Goal: Transaction & Acquisition: Purchase product/service

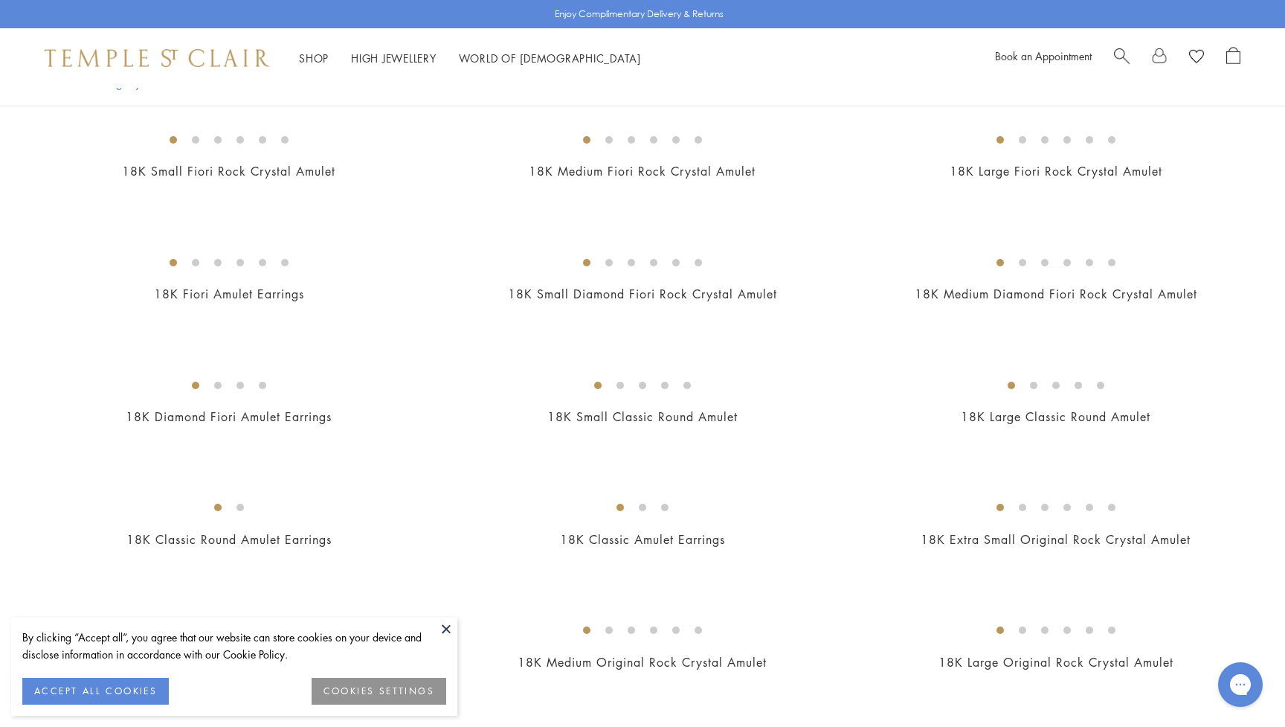
scroll to position [393, 0]
click at [443, 628] on button at bounding box center [446, 628] width 22 height 22
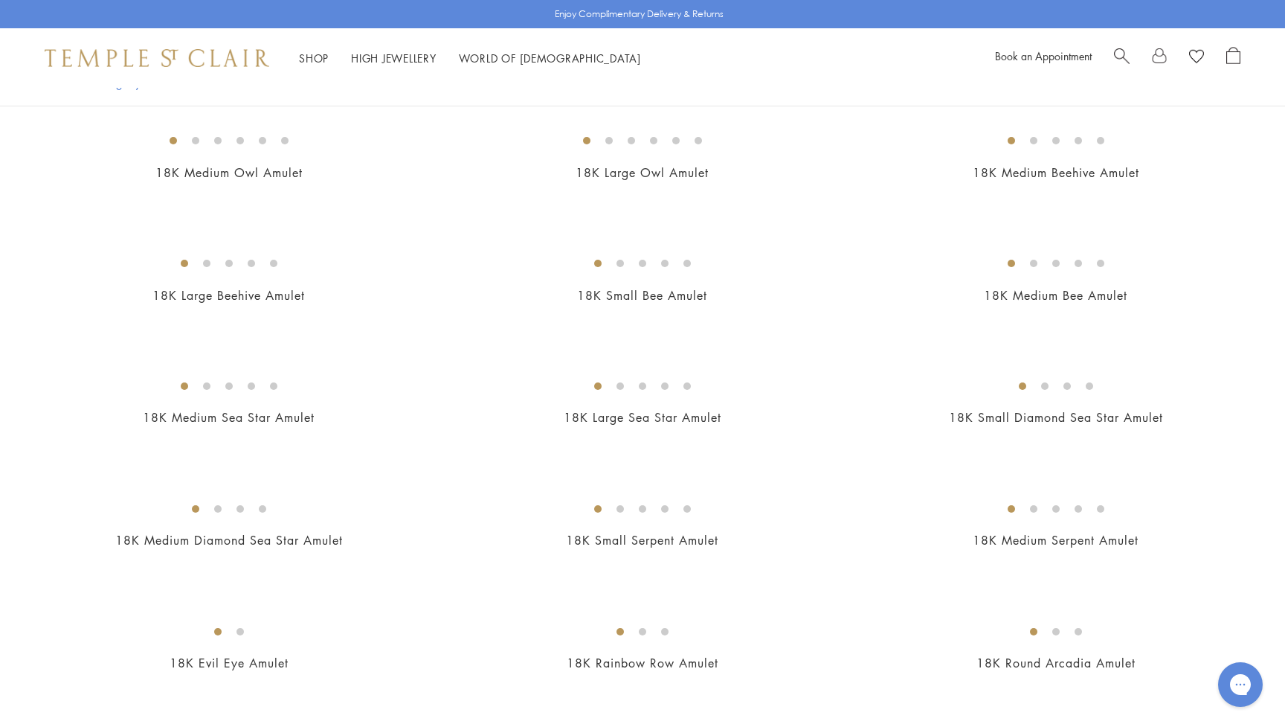
scroll to position [1990, 0]
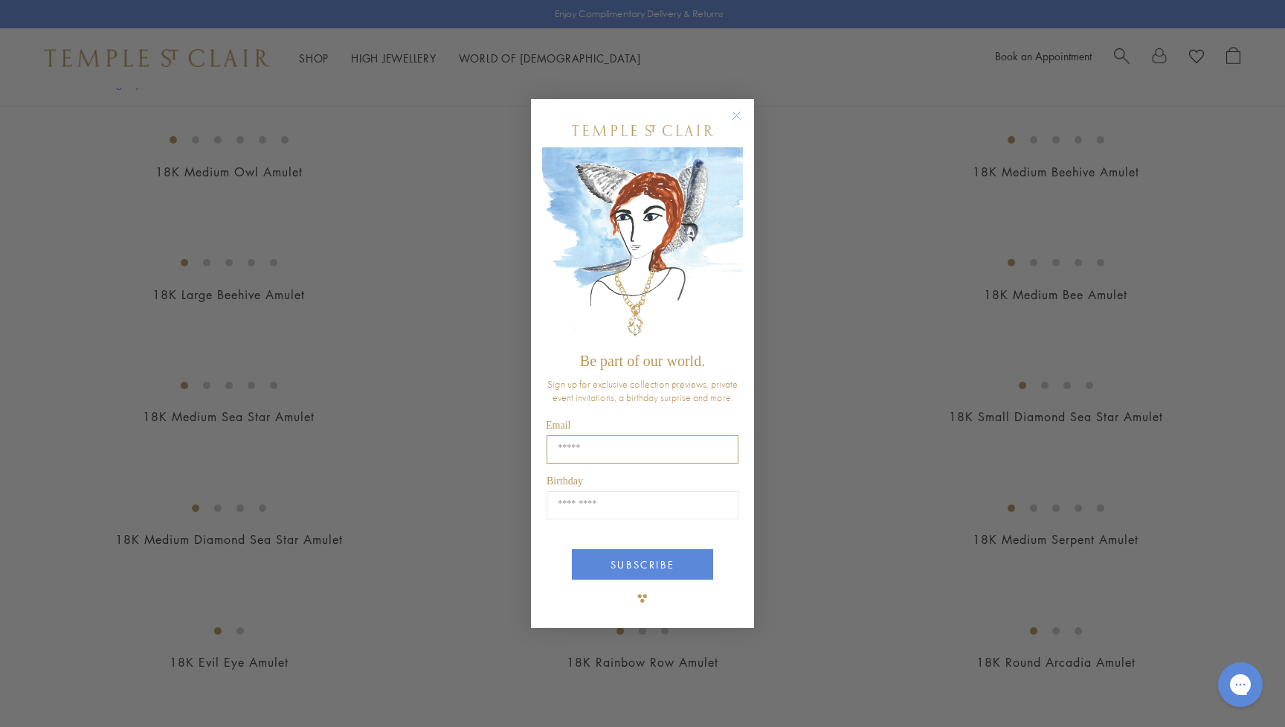
click at [654, 452] on input "Email" at bounding box center [643, 449] width 192 height 28
type input "**********"
type input "*****"
click at [656, 559] on button "SUBSCRIBE" at bounding box center [642, 564] width 141 height 30
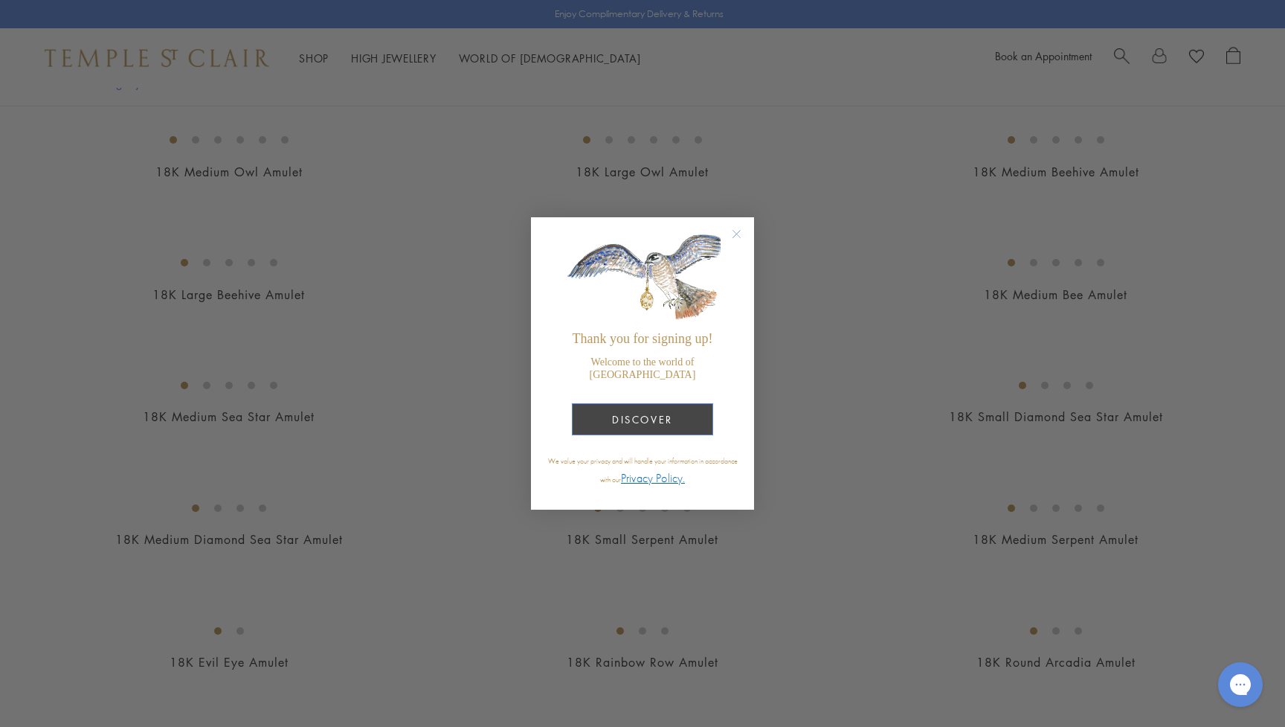
click at [646, 414] on button "DISCOVER" at bounding box center [642, 419] width 141 height 32
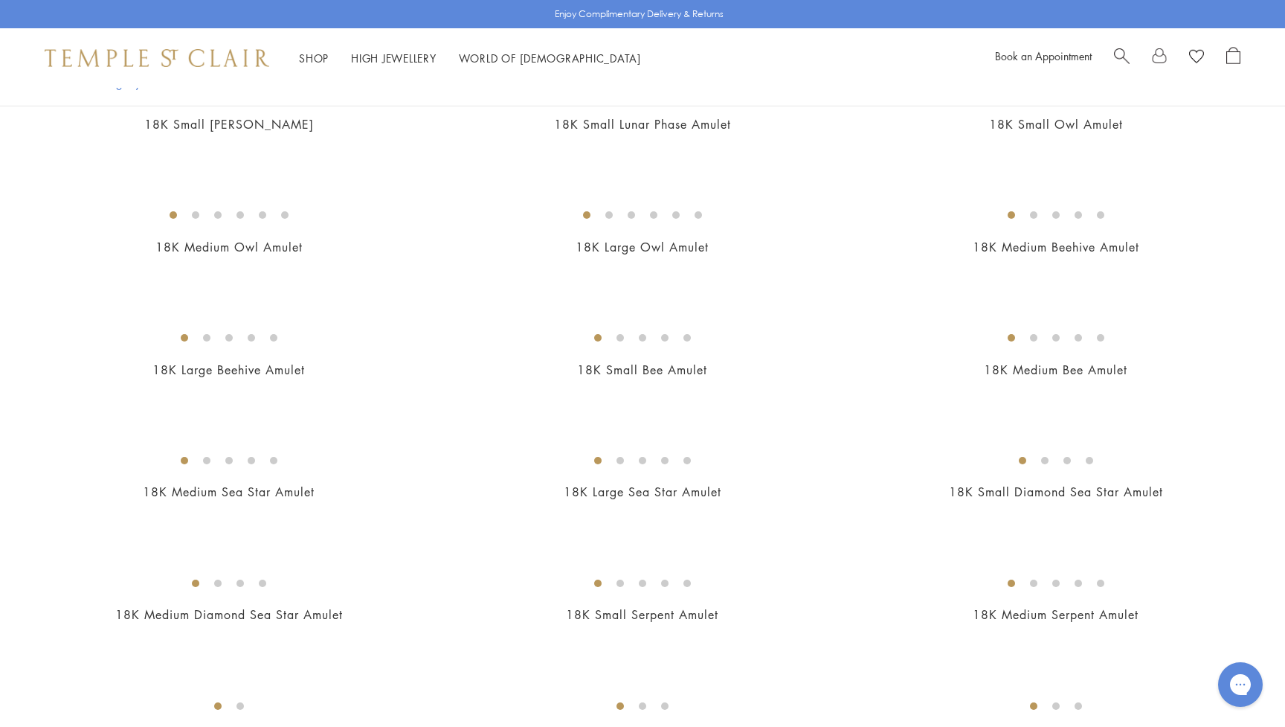
scroll to position [1928, 0]
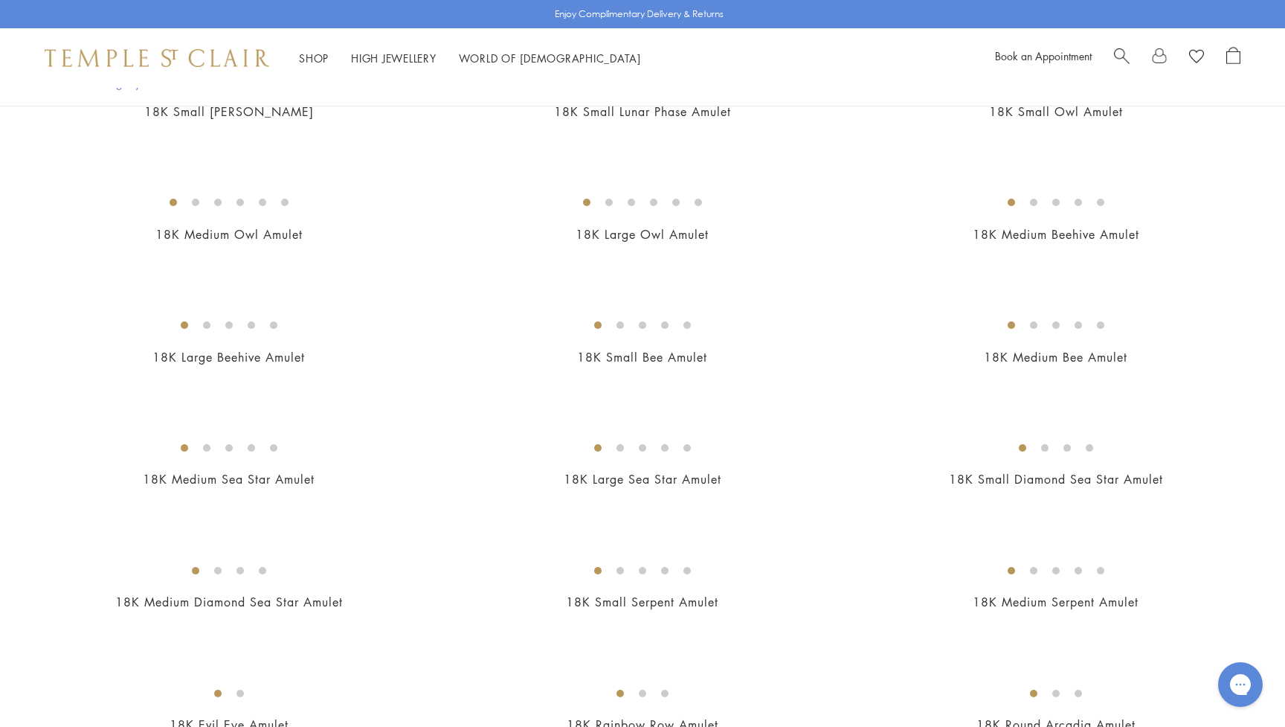
click at [0, 0] on img at bounding box center [0, 0] width 0 height 0
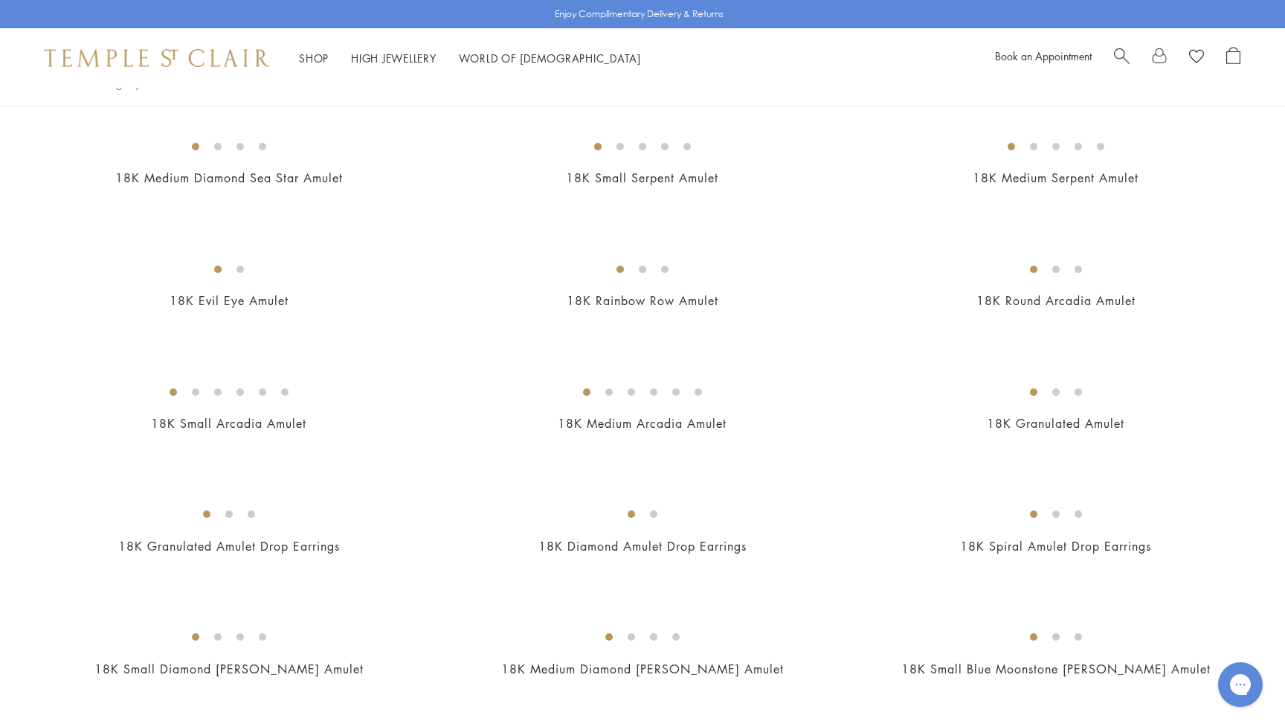
scroll to position [2354, 0]
click at [0, 0] on img at bounding box center [0, 0] width 0 height 0
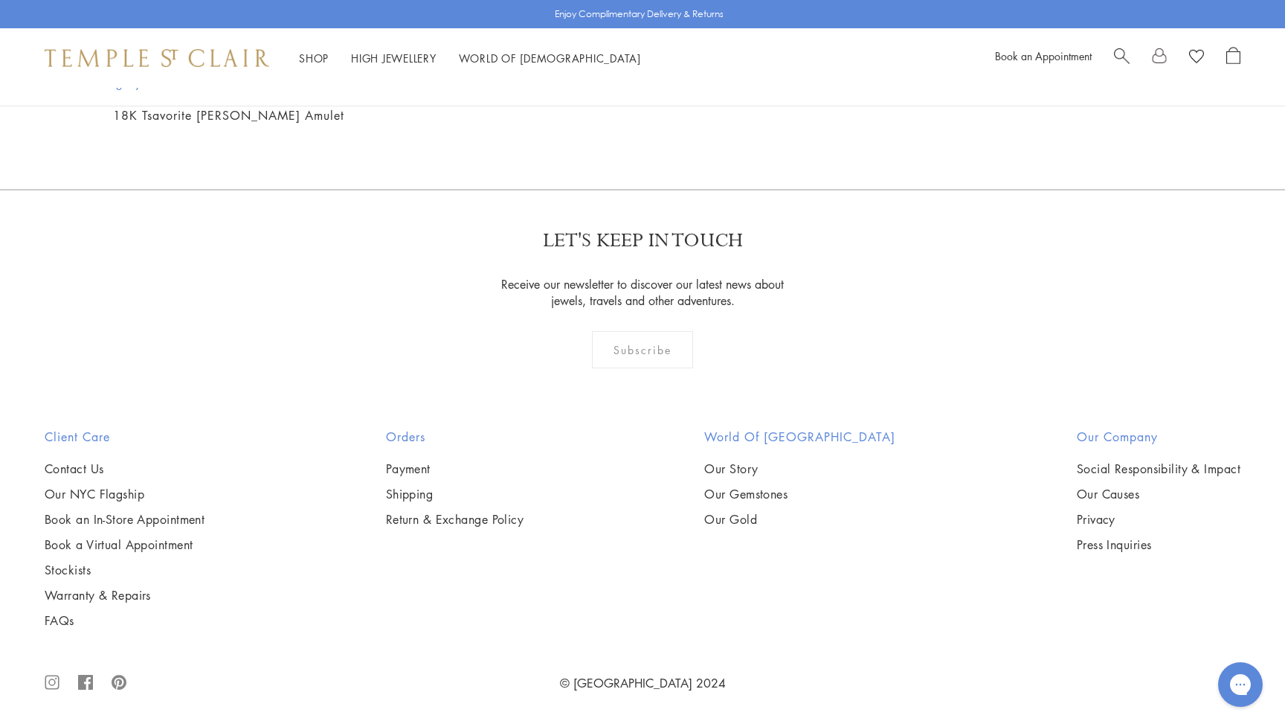
scroll to position [3566, 0]
click at [0, 0] on img at bounding box center [0, 0] width 0 height 0
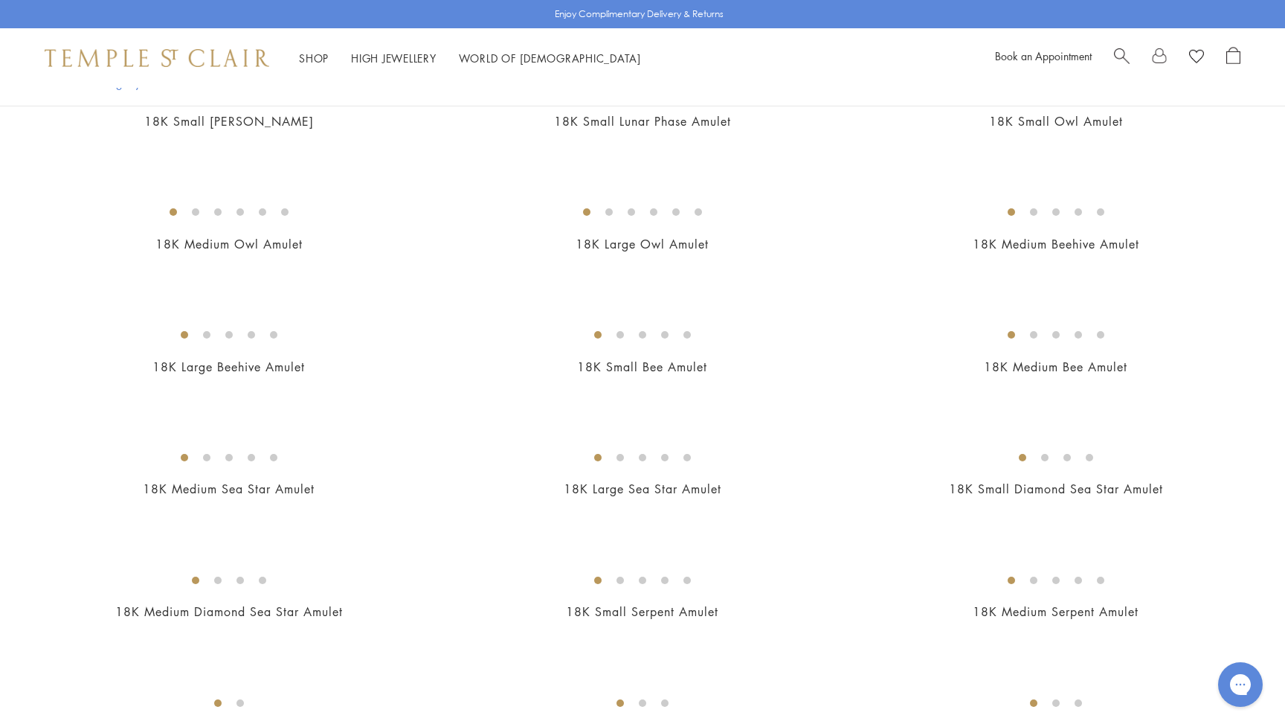
scroll to position [1889, 0]
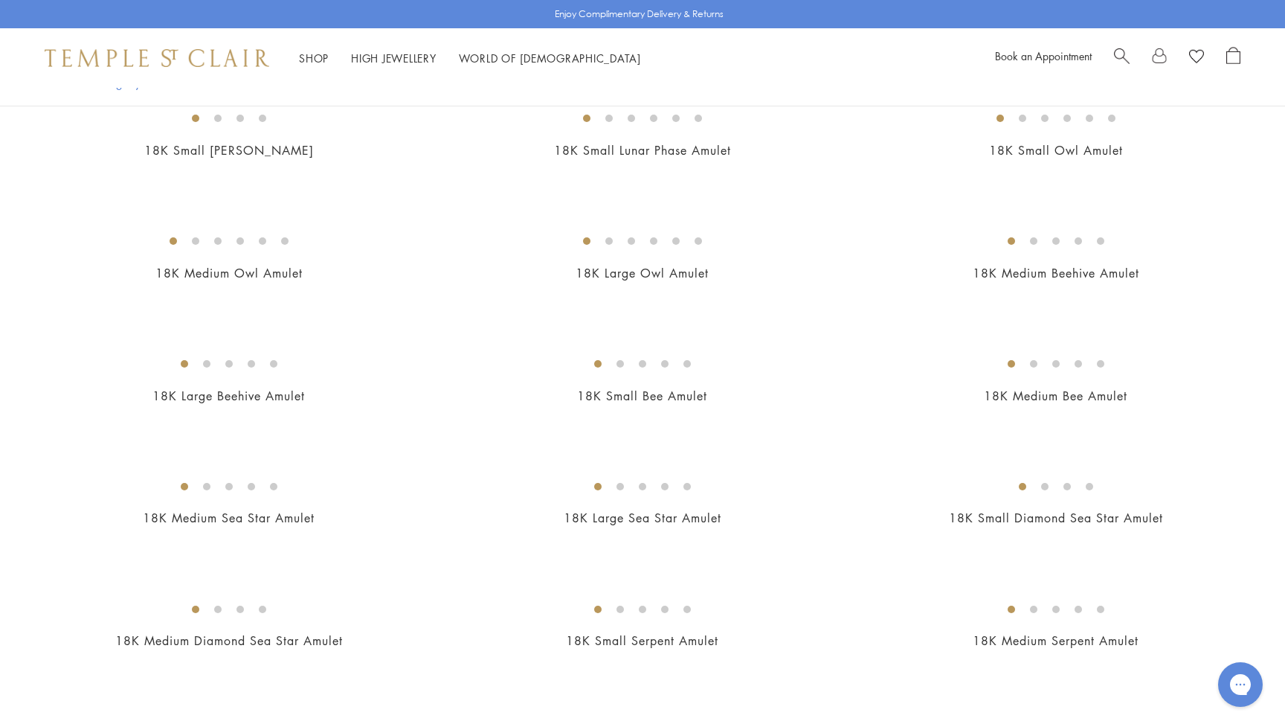
click at [0, 0] on img at bounding box center [0, 0] width 0 height 0
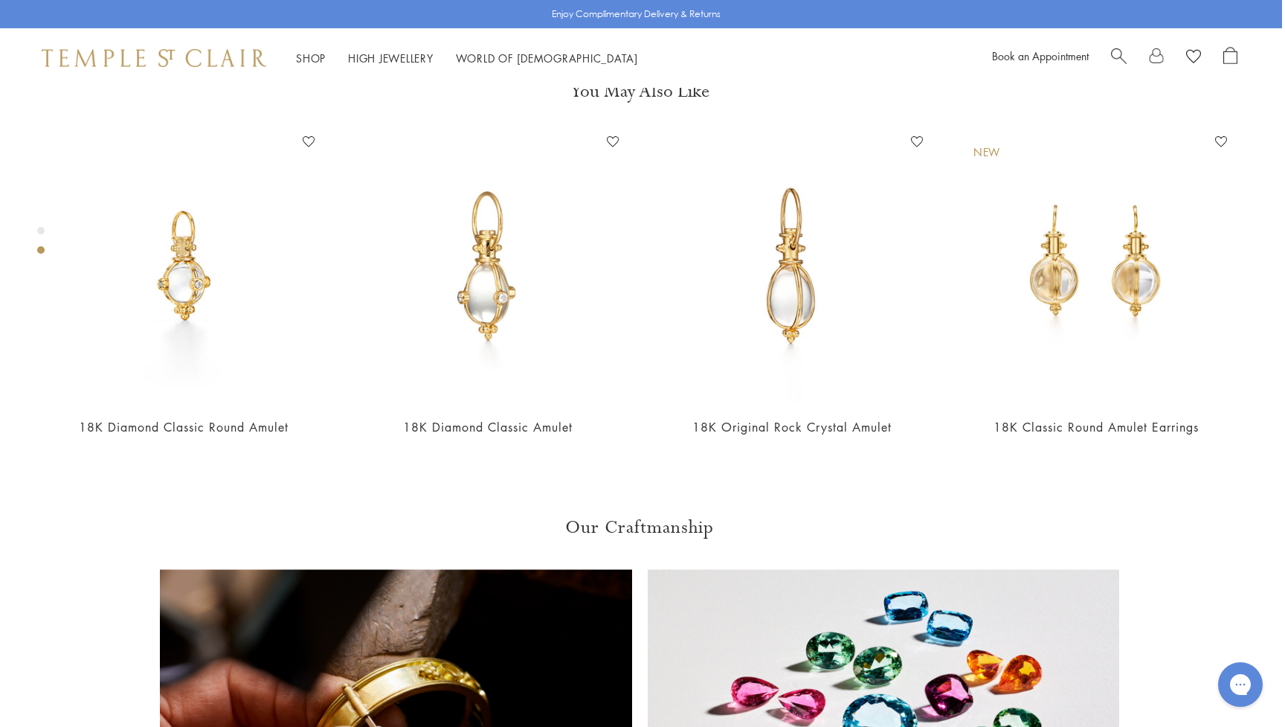
scroll to position [717, 3]
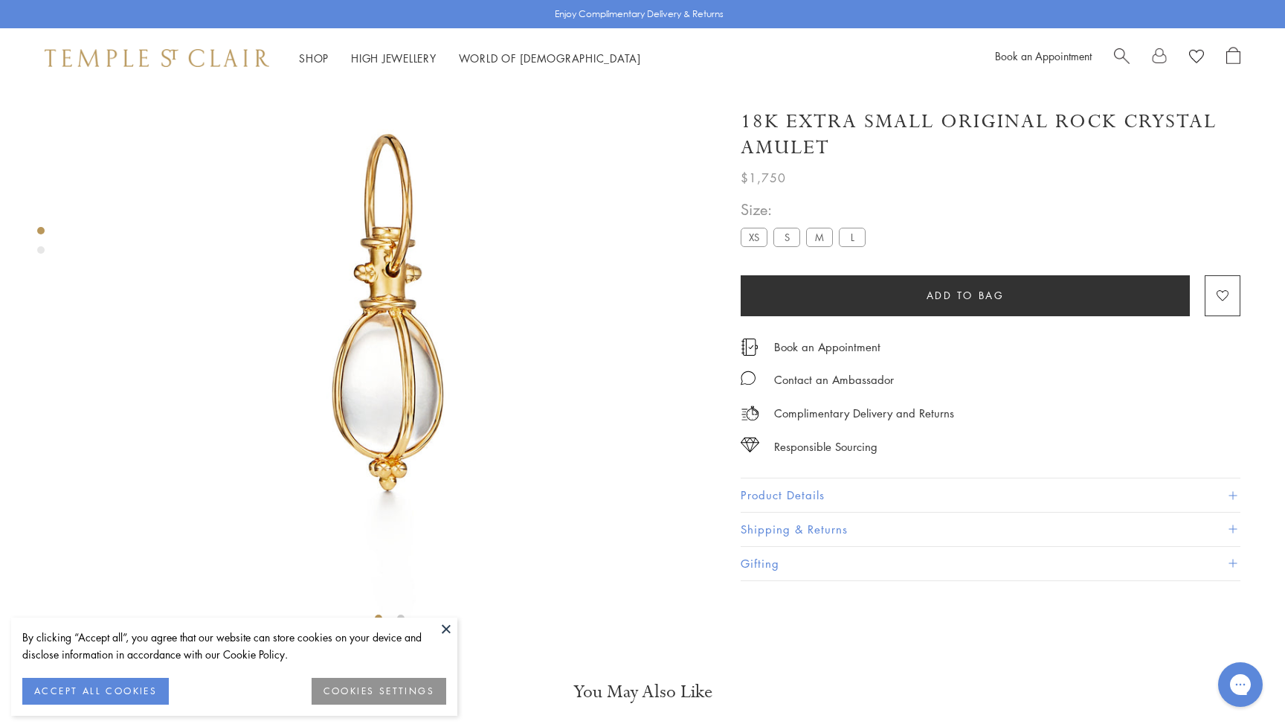
click at [443, 628] on button at bounding box center [446, 628] width 22 height 22
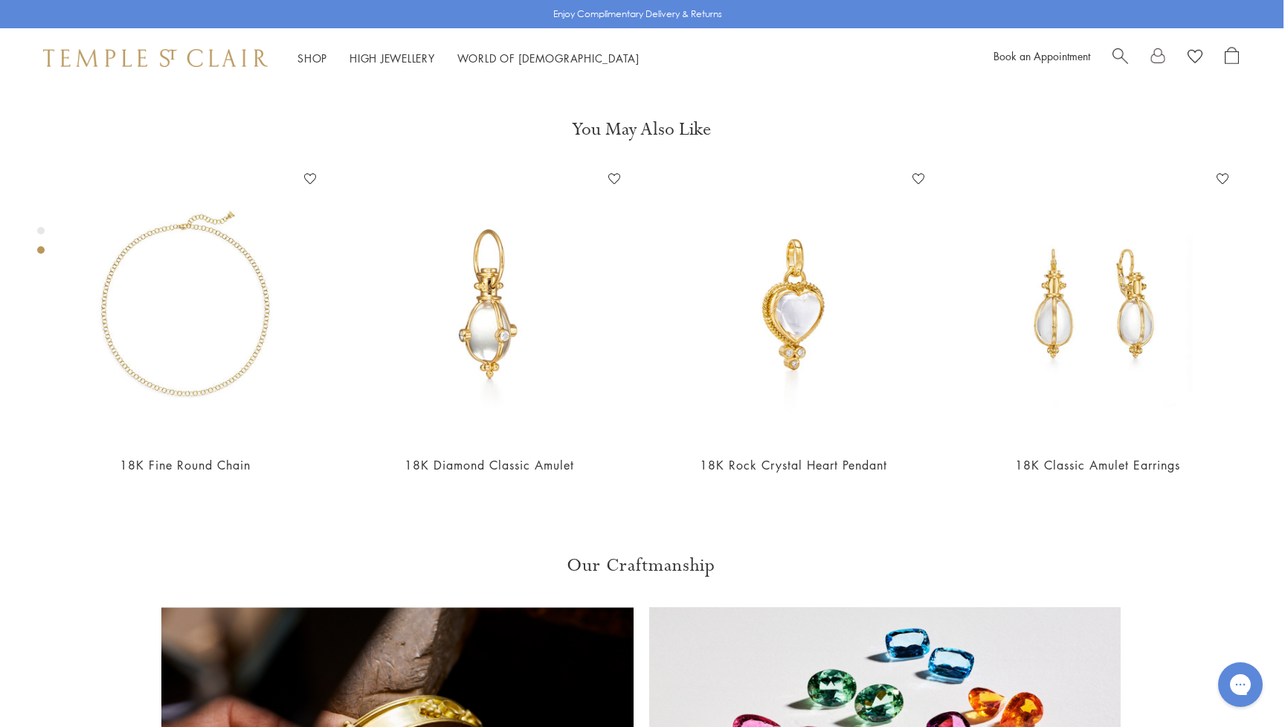
scroll to position [88, 1]
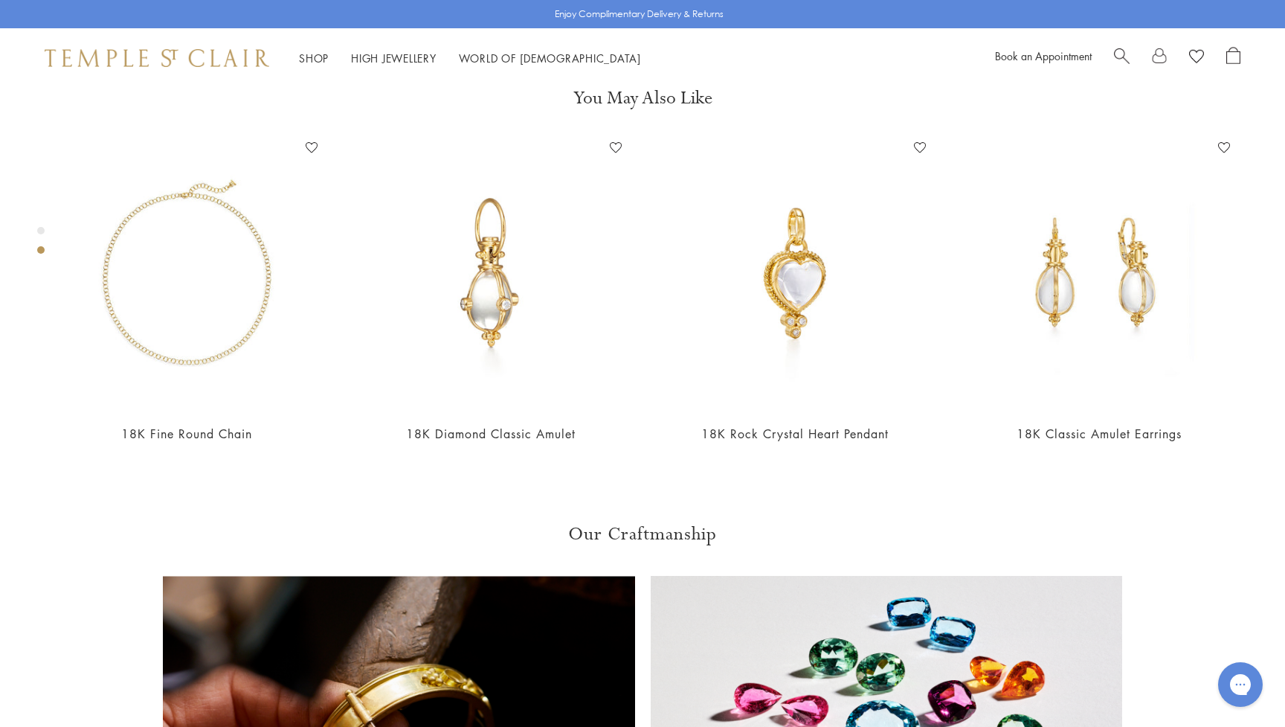
scroll to position [768, 0]
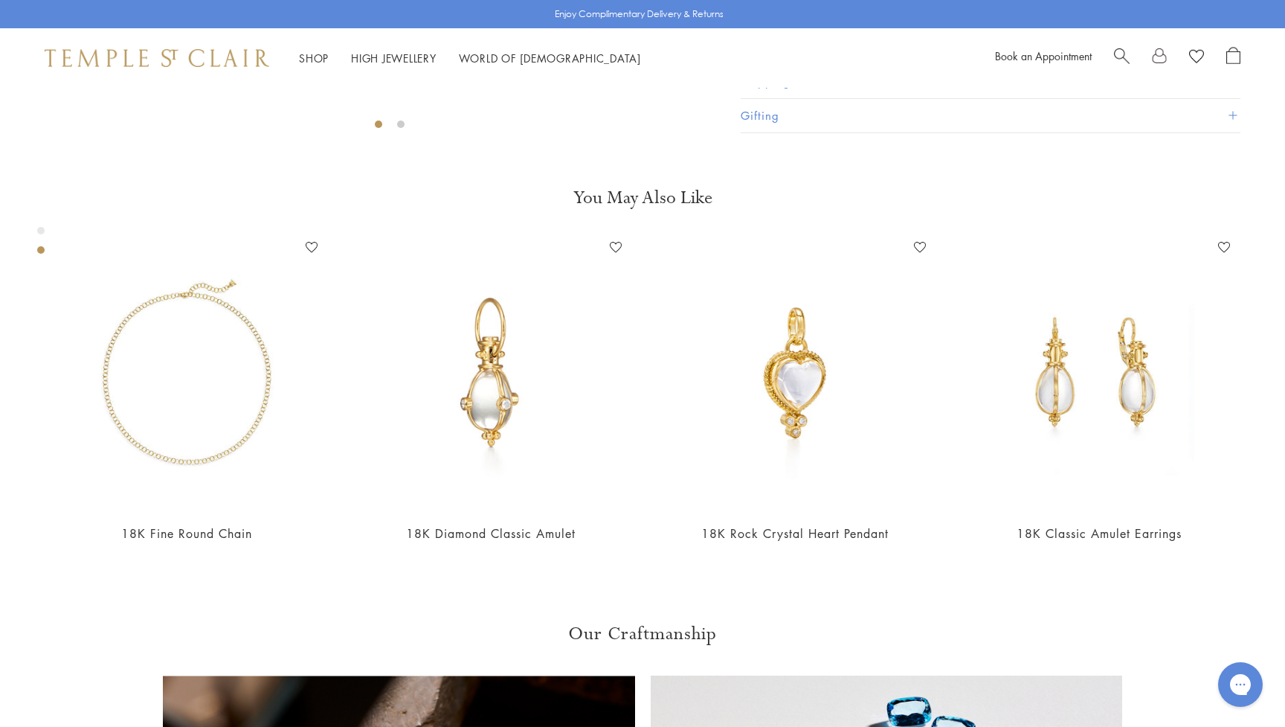
scroll to position [649, 0]
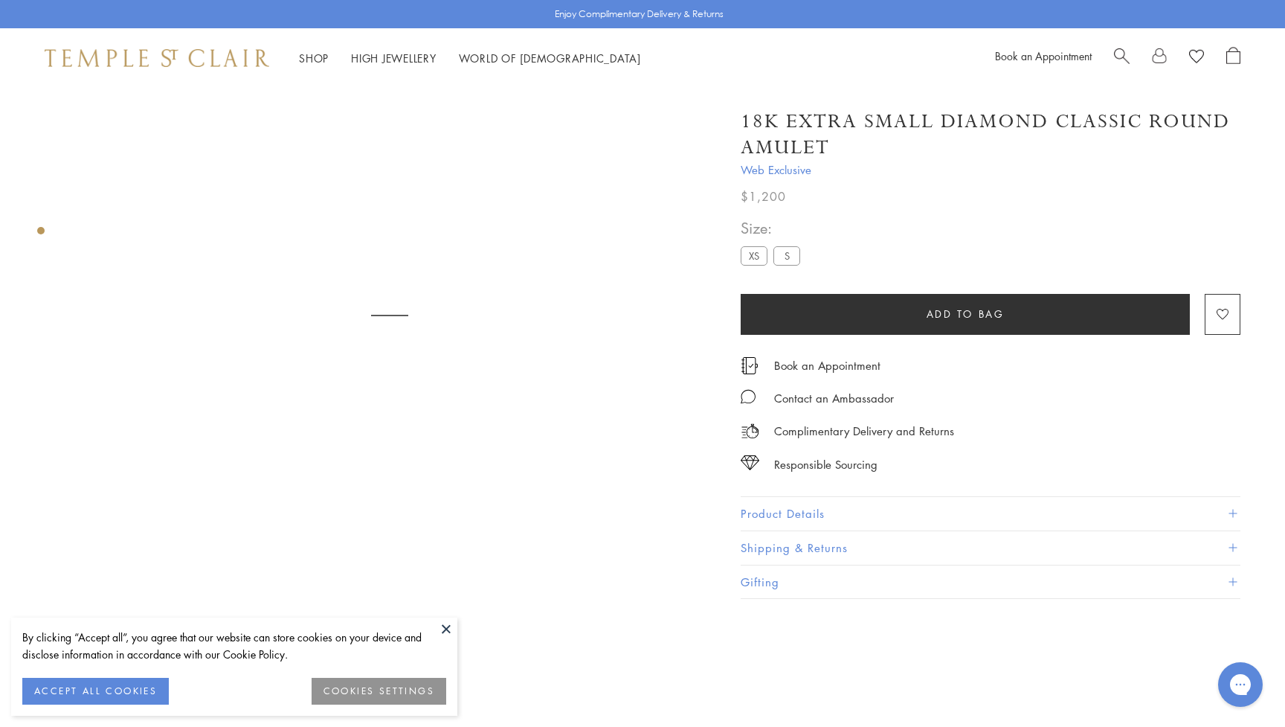
scroll to position [88, 0]
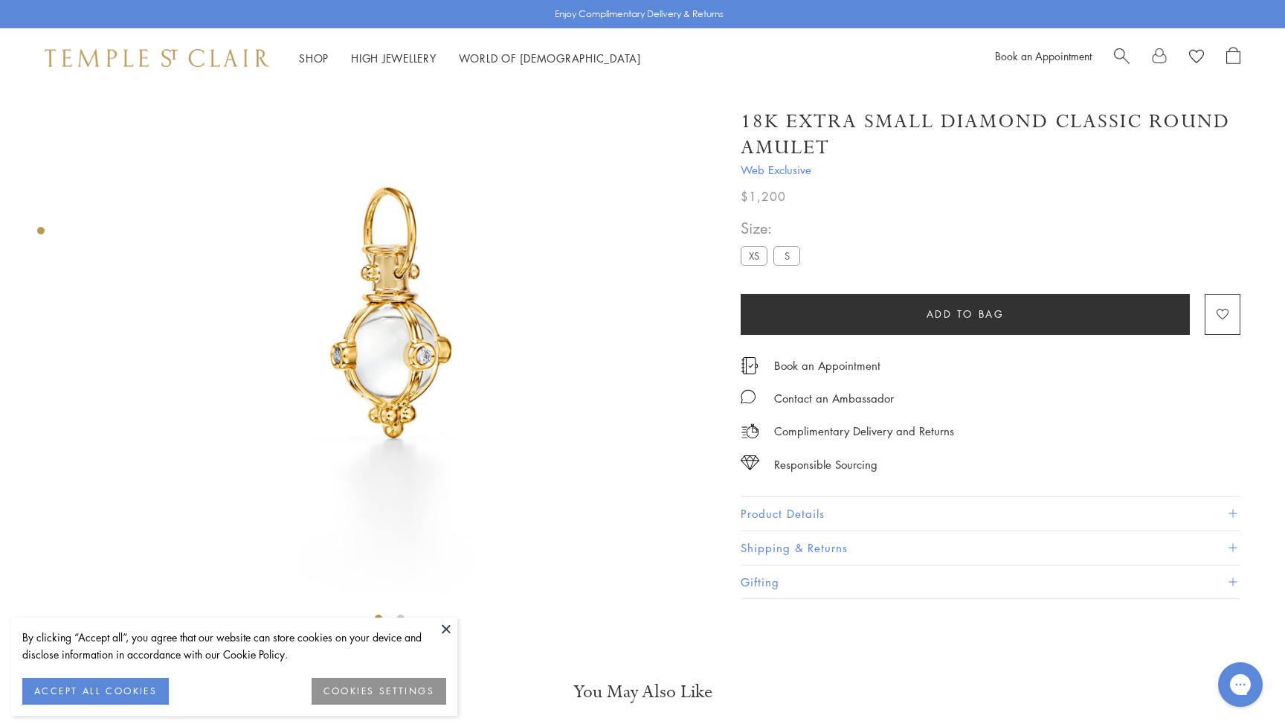
click at [452, 626] on button at bounding box center [446, 628] width 22 height 22
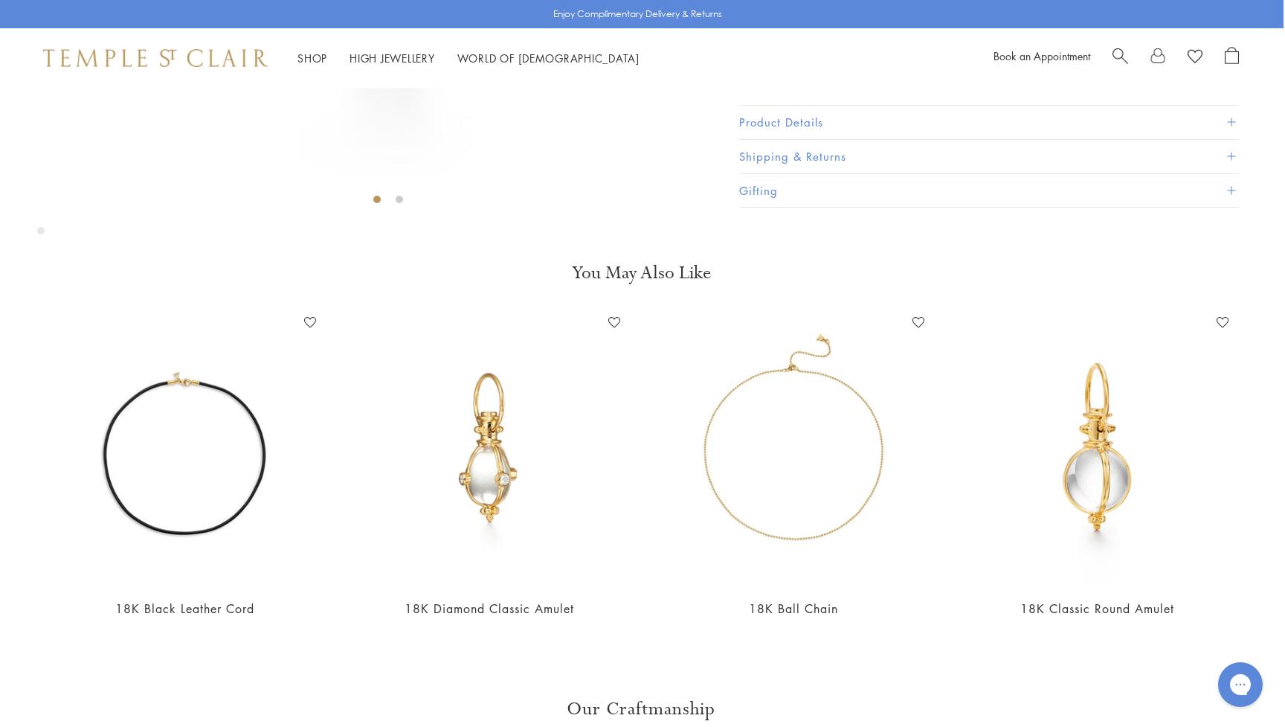
scroll to position [508, 1]
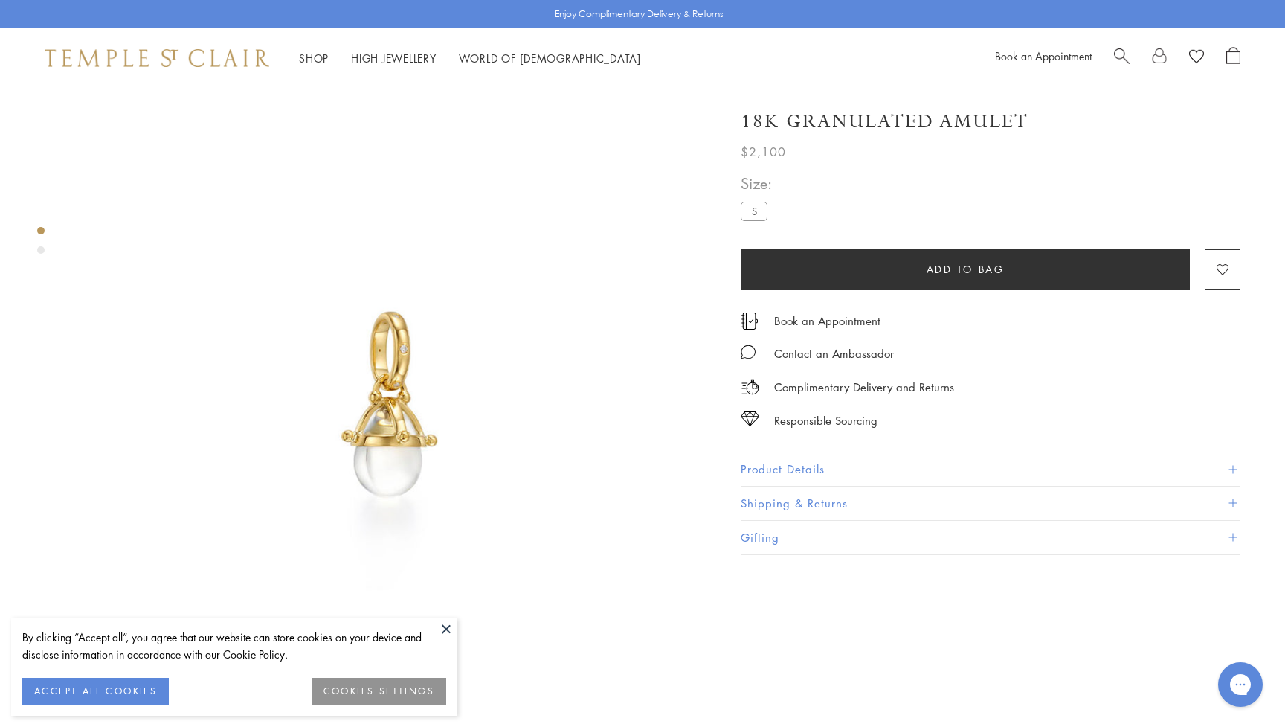
click at [444, 625] on button at bounding box center [446, 628] width 22 height 22
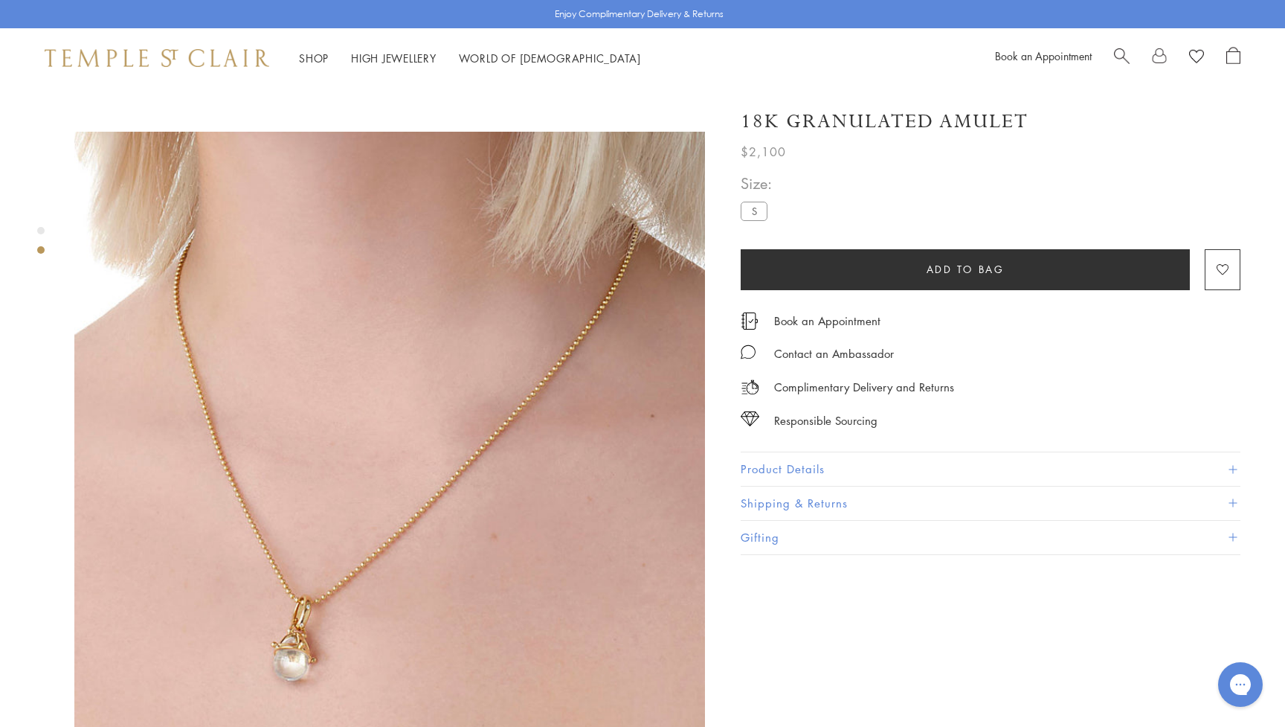
scroll to position [614, 0]
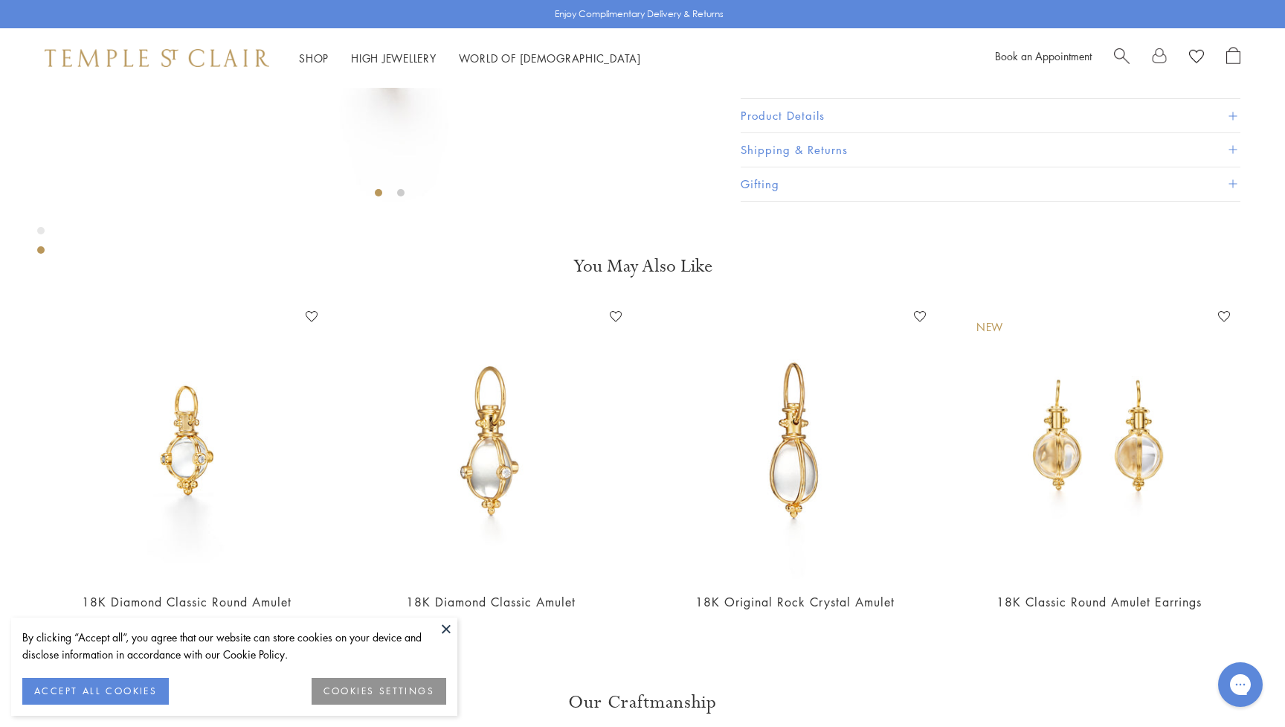
scroll to position [495, 0]
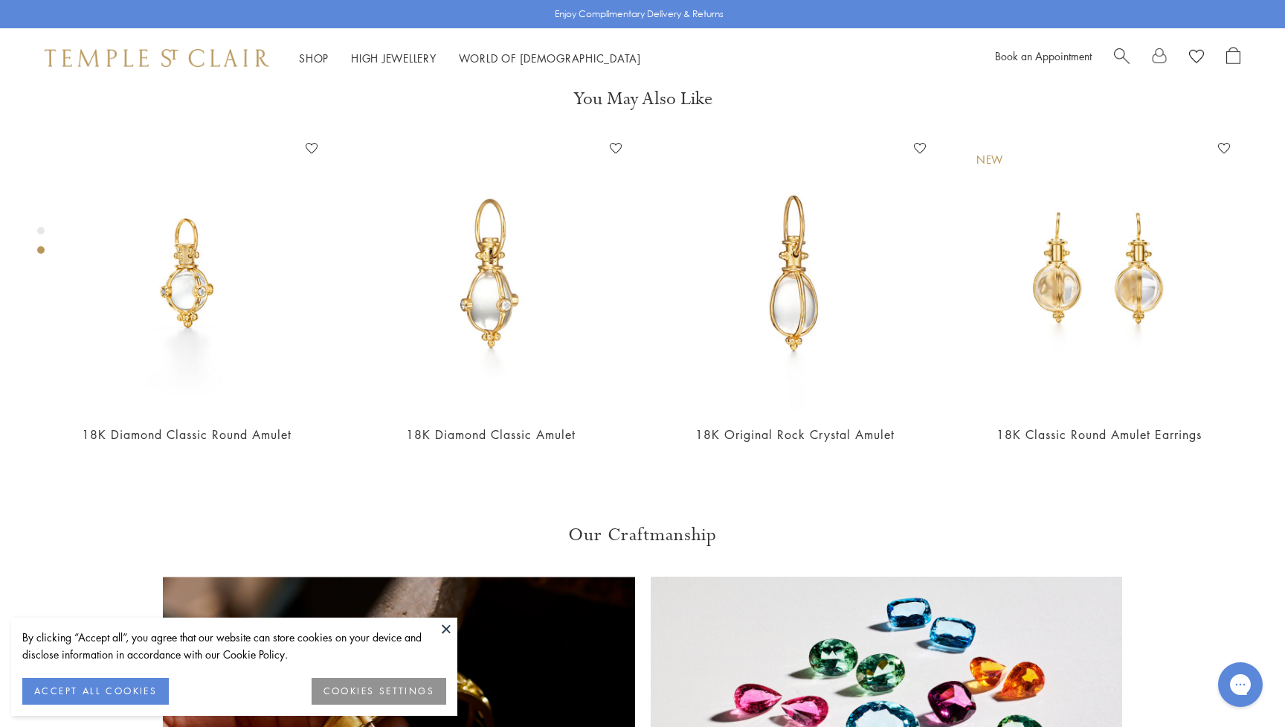
scroll to position [701, 0]
